Goal: Information Seeking & Learning: Learn about a topic

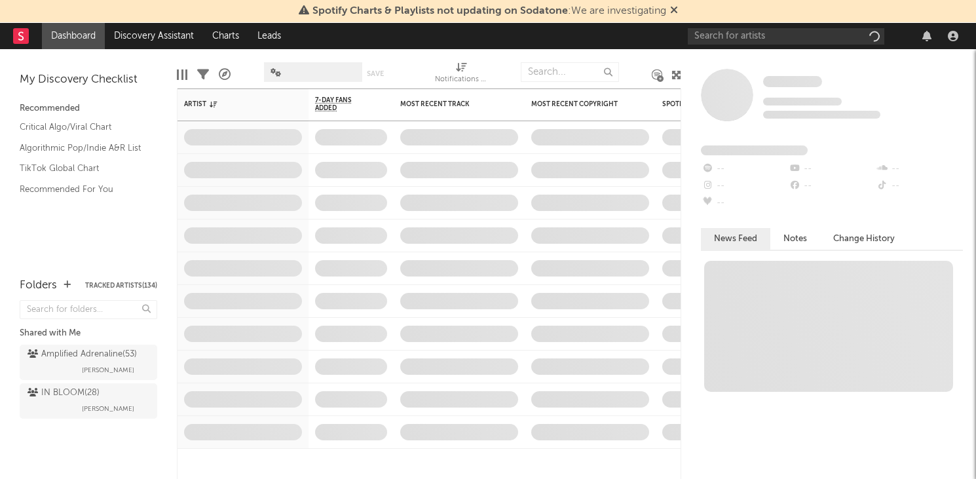
click at [677, 9] on icon at bounding box center [674, 10] width 8 height 10
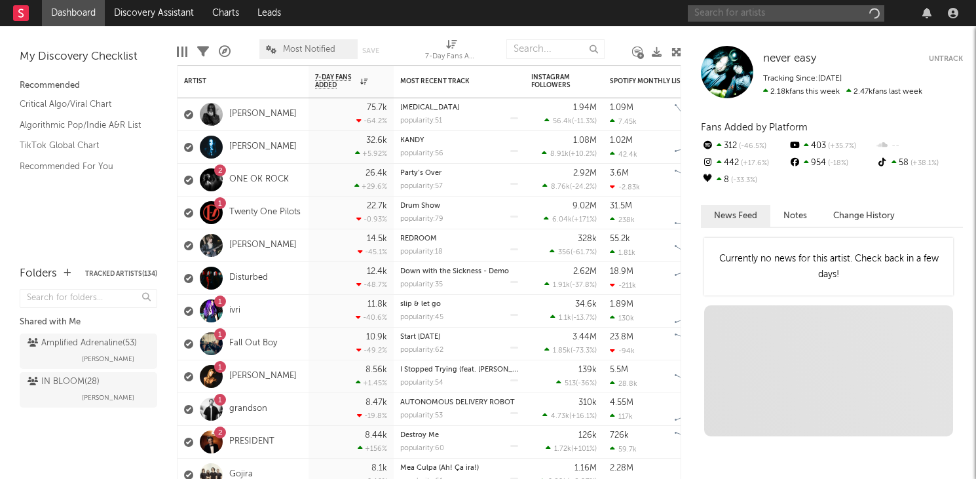
click at [813, 12] on input "text" at bounding box center [786, 13] width 196 height 16
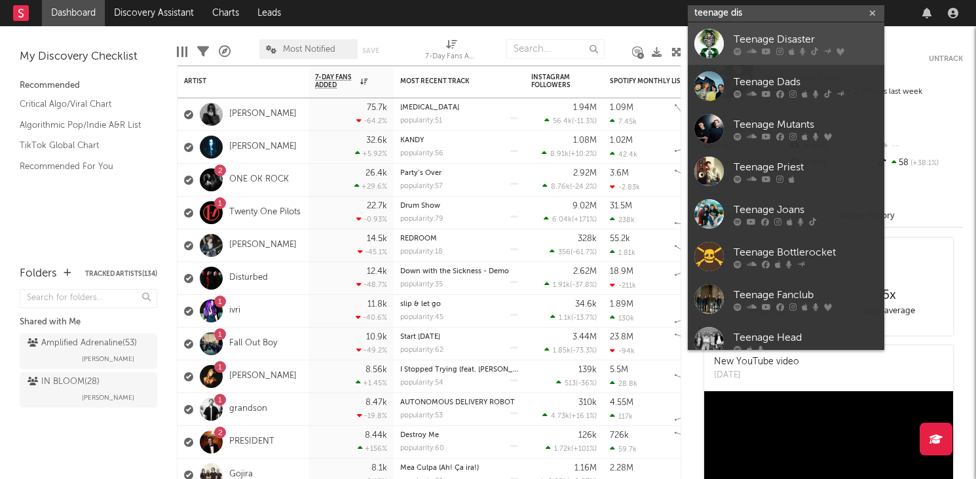
type input "teenage dis"
click at [792, 45] on div "Teenage Disaster" at bounding box center [805, 39] width 144 height 16
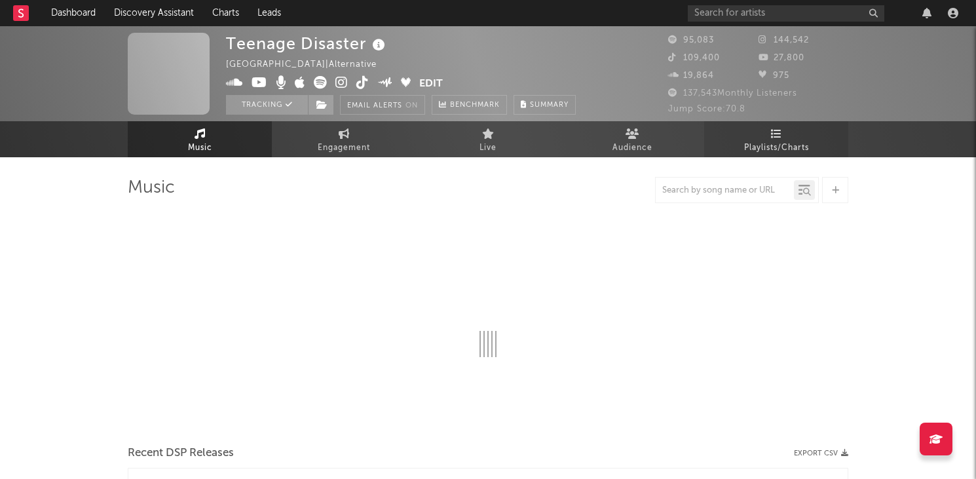
click at [767, 136] on link "Playlists/Charts" at bounding box center [776, 139] width 144 height 36
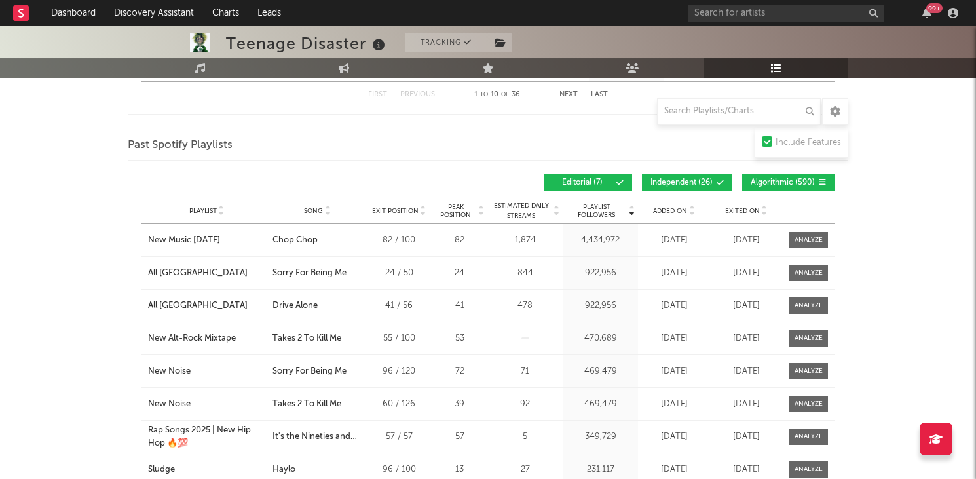
scroll to position [606, 0]
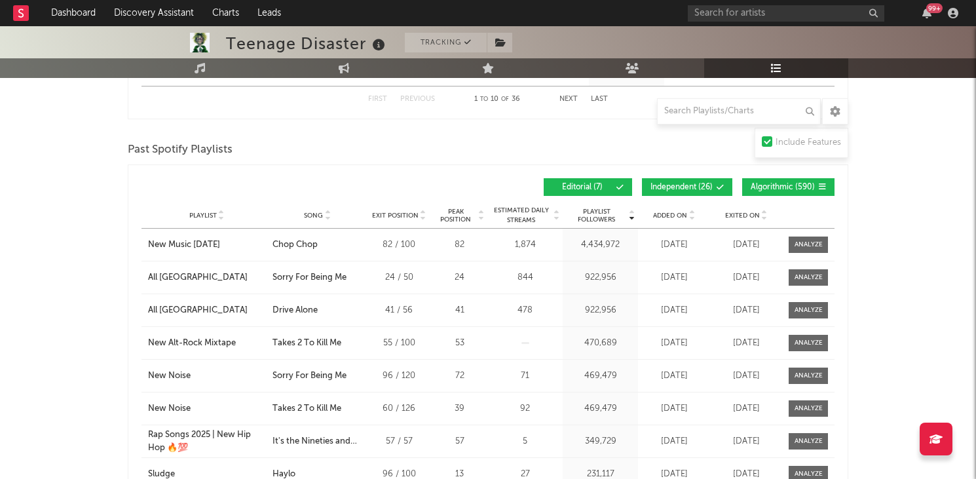
click at [679, 214] on span "Added On" at bounding box center [670, 216] width 34 height 8
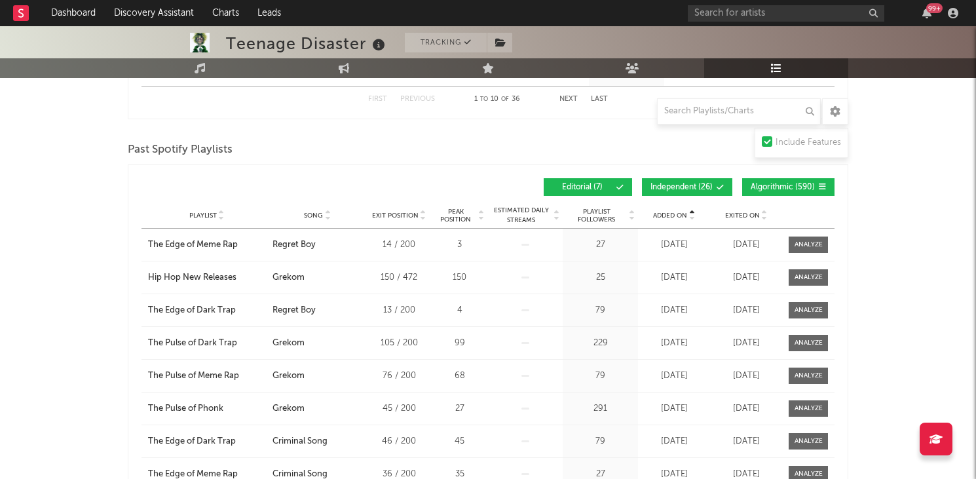
click at [679, 214] on span "Added On" at bounding box center [670, 216] width 34 height 8
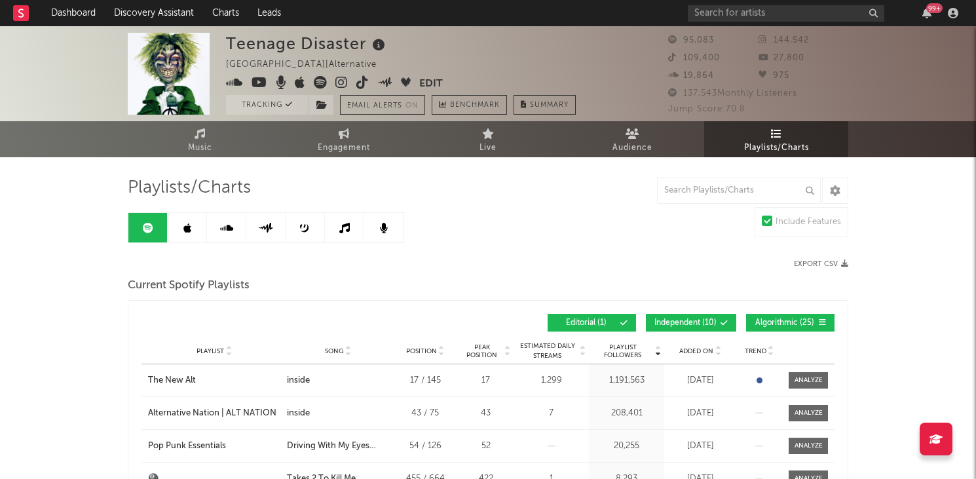
scroll to position [0, 0]
